Goal: Consume media (video, audio): Consume media (video, audio)

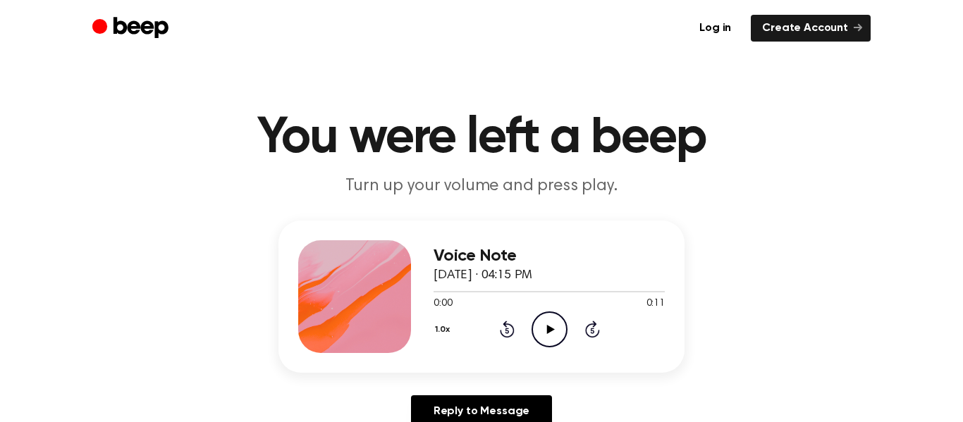
click at [536, 333] on icon "Play Audio" at bounding box center [549, 329] width 36 height 36
click at [512, 330] on icon at bounding box center [507, 329] width 15 height 17
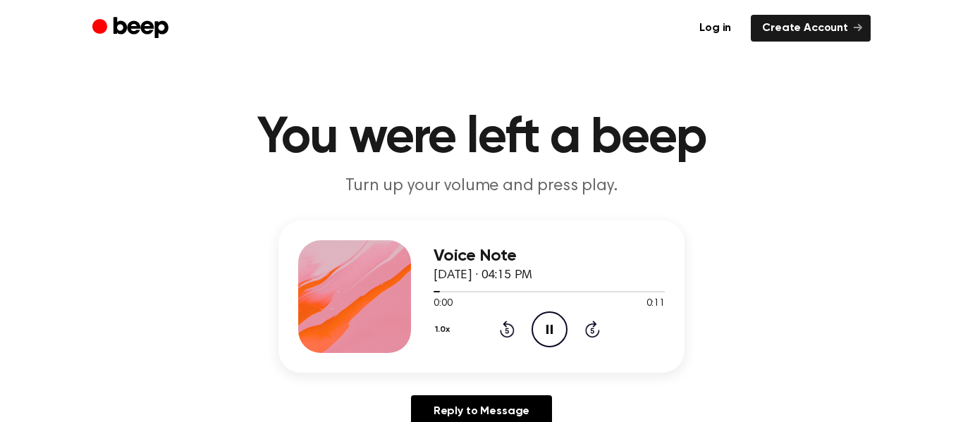
click at [512, 330] on icon at bounding box center [507, 329] width 15 height 17
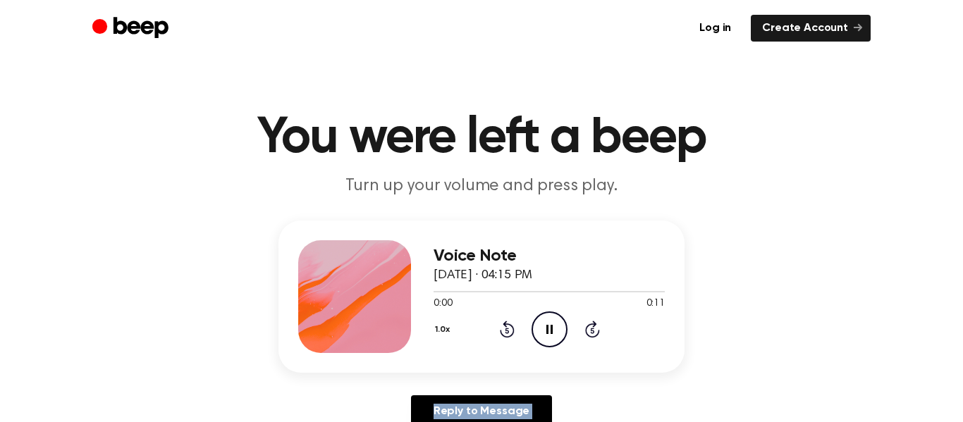
click at [512, 330] on icon at bounding box center [507, 329] width 15 height 17
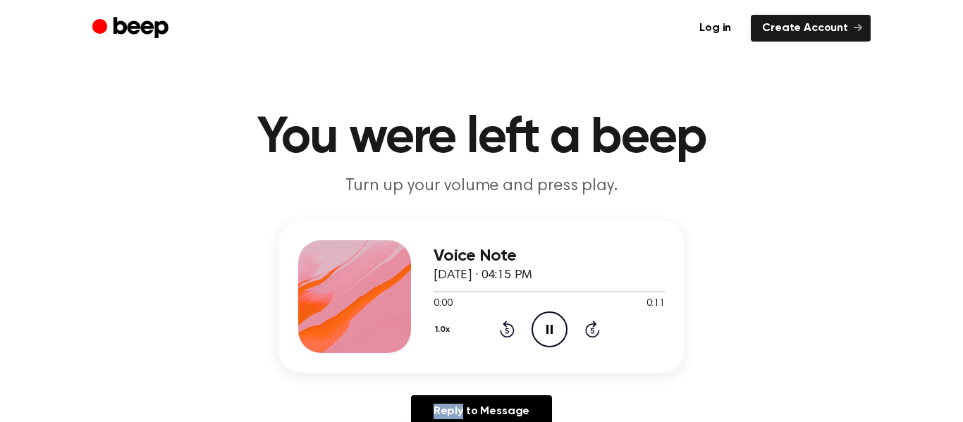
click at [512, 330] on icon at bounding box center [507, 329] width 15 height 17
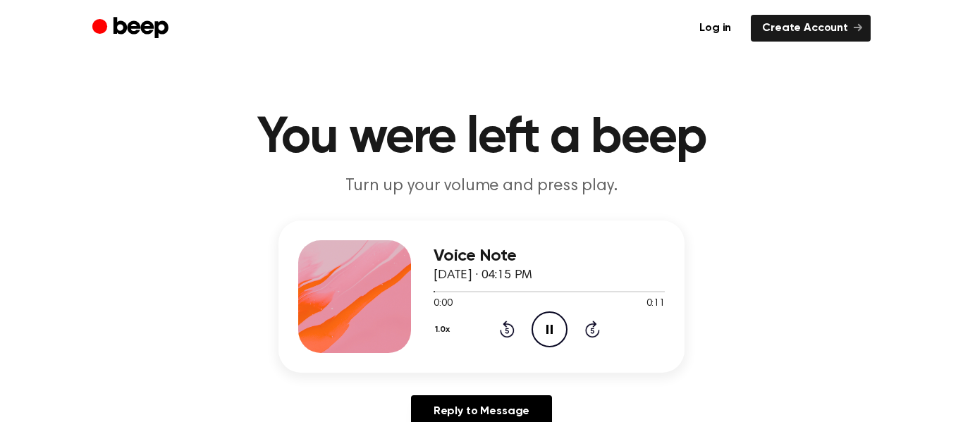
click at [512, 330] on icon at bounding box center [507, 329] width 15 height 17
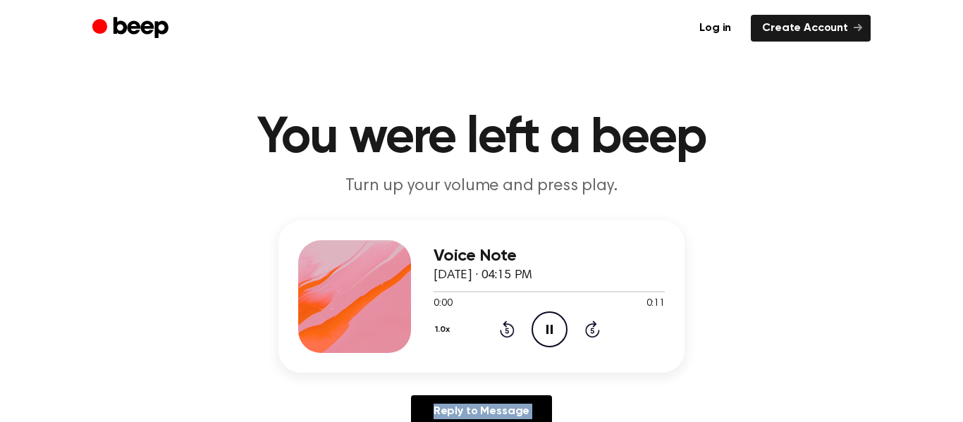
click at [512, 330] on icon at bounding box center [507, 329] width 15 height 17
click at [511, 330] on icon "Rewind 5 seconds" at bounding box center [507, 329] width 16 height 18
click at [512, 330] on icon at bounding box center [507, 329] width 15 height 17
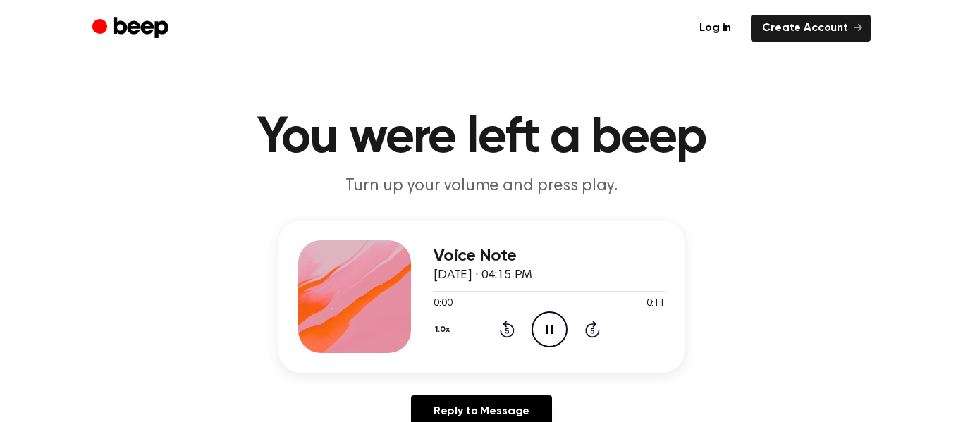
click at [512, 330] on icon at bounding box center [507, 329] width 15 height 17
click at [512, 329] on icon at bounding box center [507, 329] width 15 height 17
click at [512, 328] on icon at bounding box center [507, 329] width 15 height 17
click at [538, 338] on icon "Play Audio" at bounding box center [549, 329] width 36 height 36
